Goal: Task Accomplishment & Management: Manage account settings

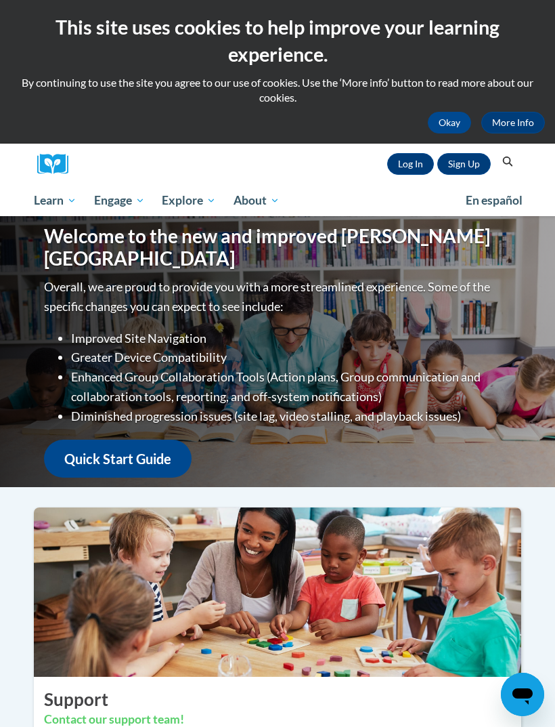
click at [405, 167] on link "Log In" at bounding box center [410, 164] width 47 height 22
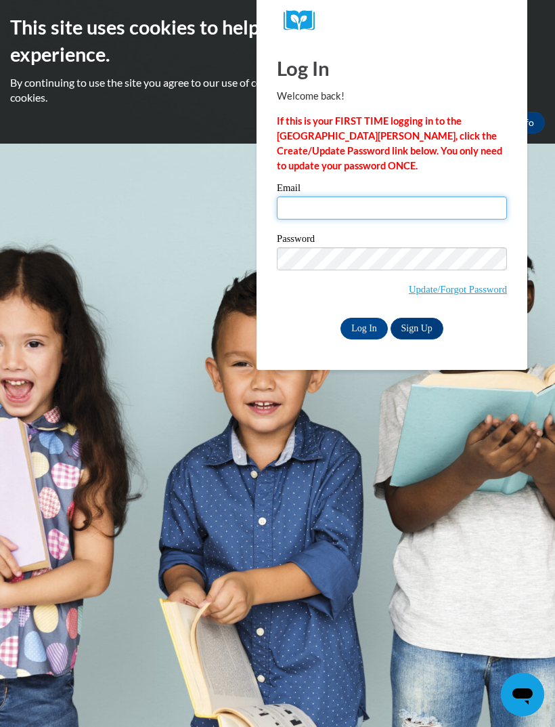
type input "kamya.rut1@icloud.com"
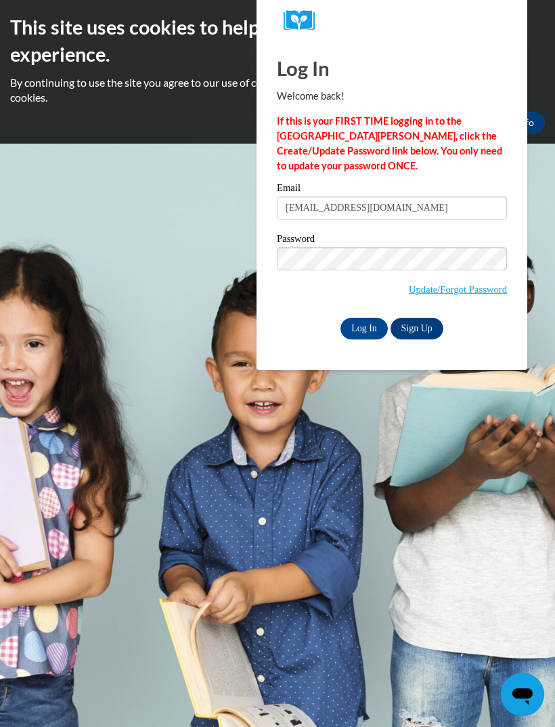
click at [364, 327] on input "Log In" at bounding box center [364, 329] width 47 height 22
click at [375, 329] on input "Log In" at bounding box center [364, 329] width 47 height 22
